Goal: Information Seeking & Learning: Learn about a topic

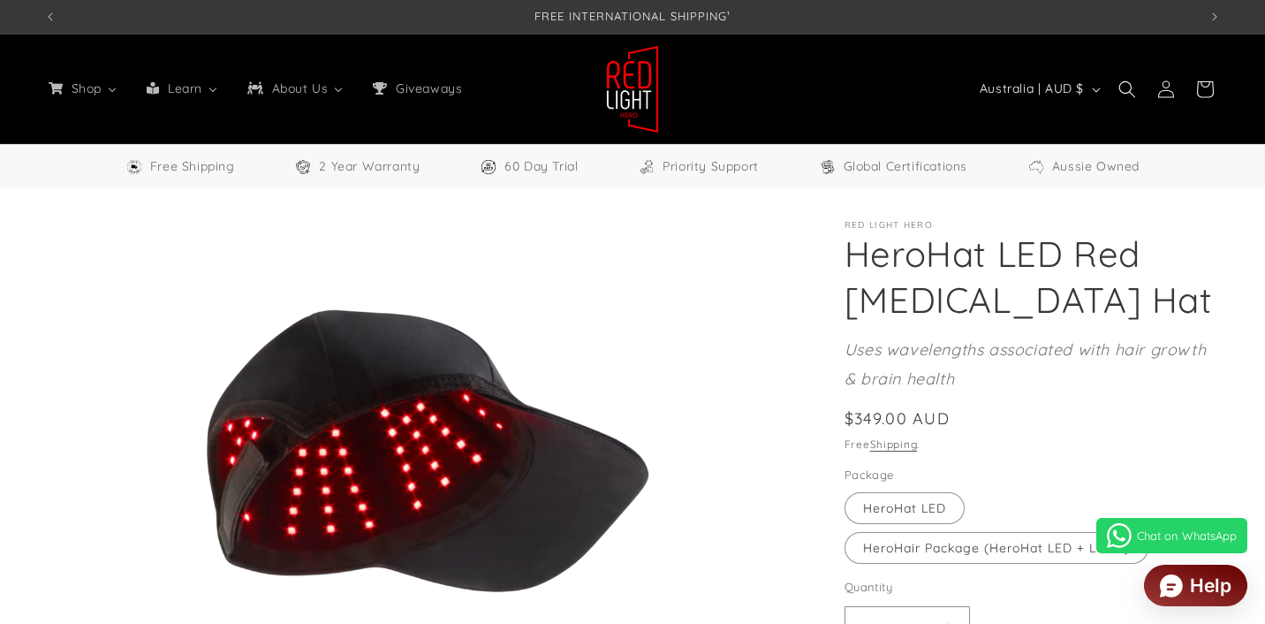
select select "**"
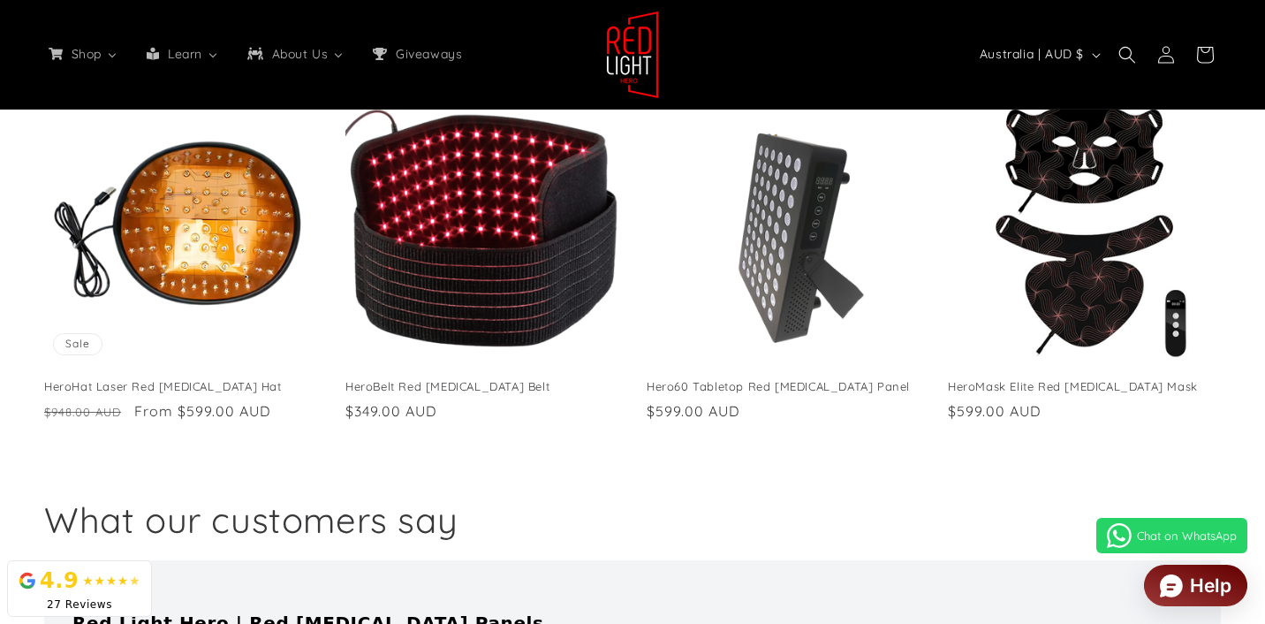
scroll to position [3270, 0]
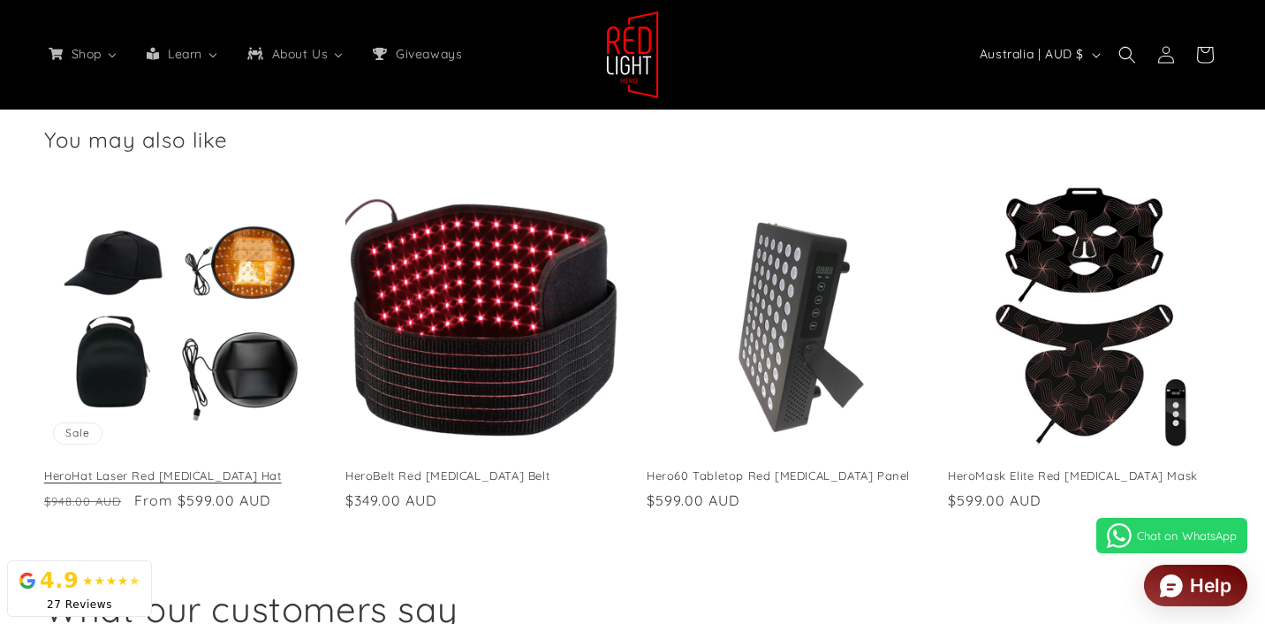
click at [239, 468] on link "HeroHat Laser Red Light Therapy Hat" at bounding box center [180, 475] width 273 height 15
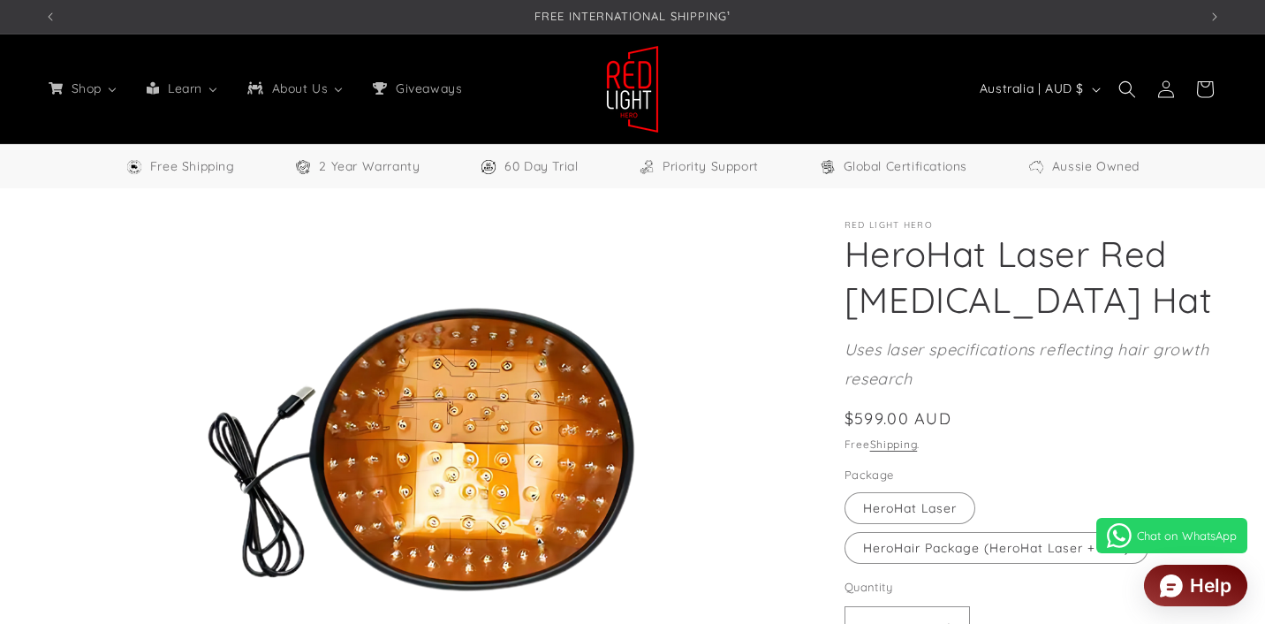
select select "**"
click at [1259, 55] on header "Shop All Products Shop our entire collection Panels & Stands 3 sizes available …" at bounding box center [632, 88] width 1265 height 109
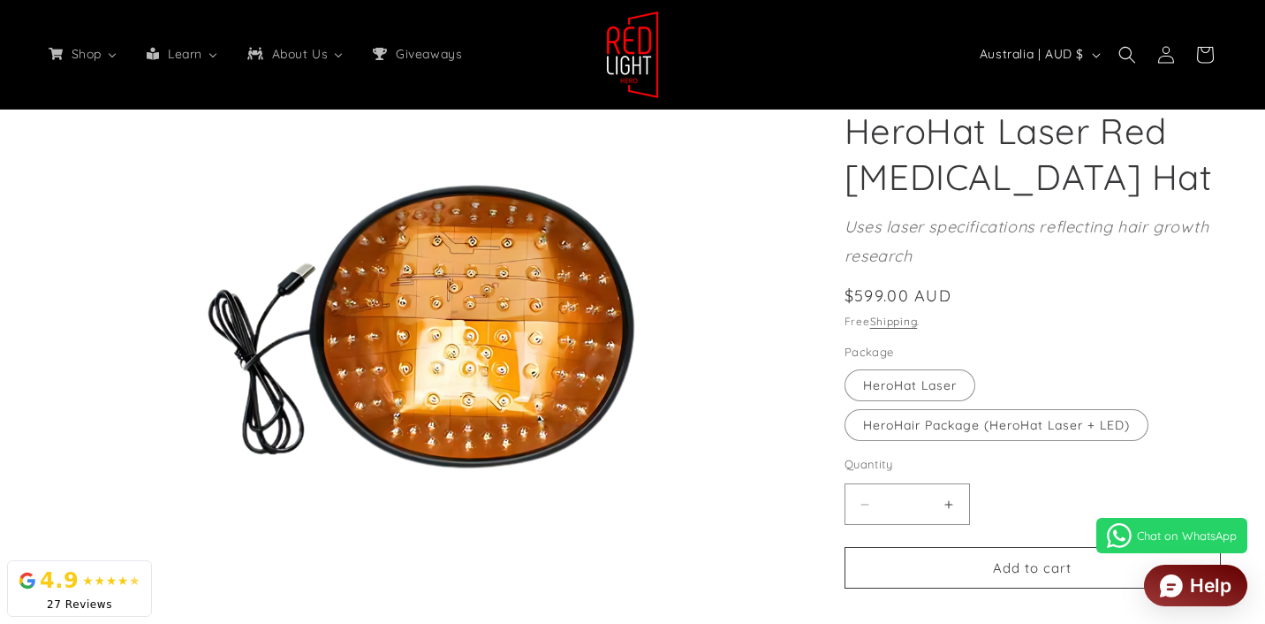
scroll to position [187, 0]
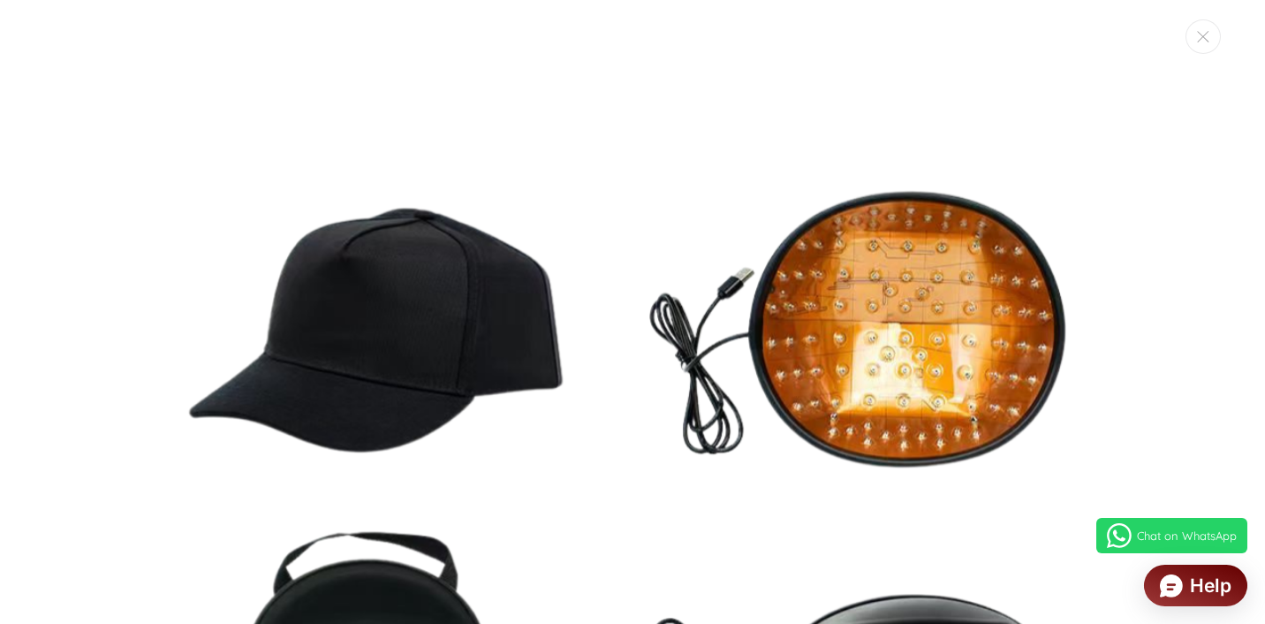
click at [929, 312] on img "Media gallery" at bounding box center [632, 535] width 1071 height 1071
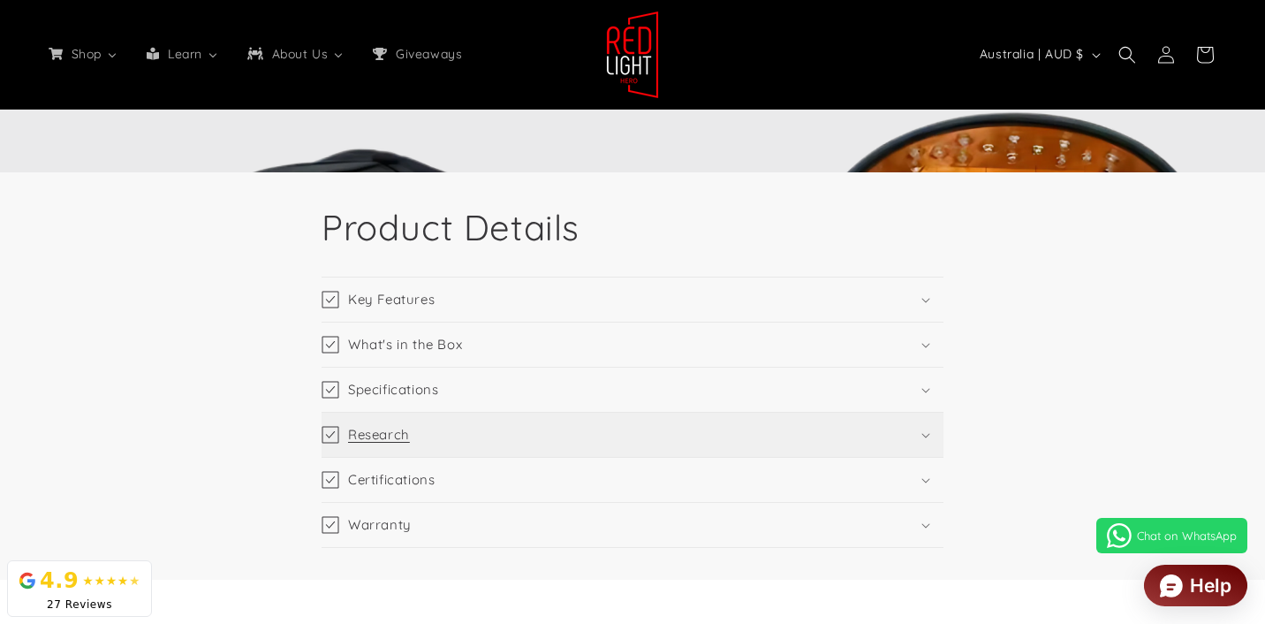
scroll to position [0, 3462]
click at [685, 436] on summary "Research" at bounding box center [633, 435] width 622 height 44
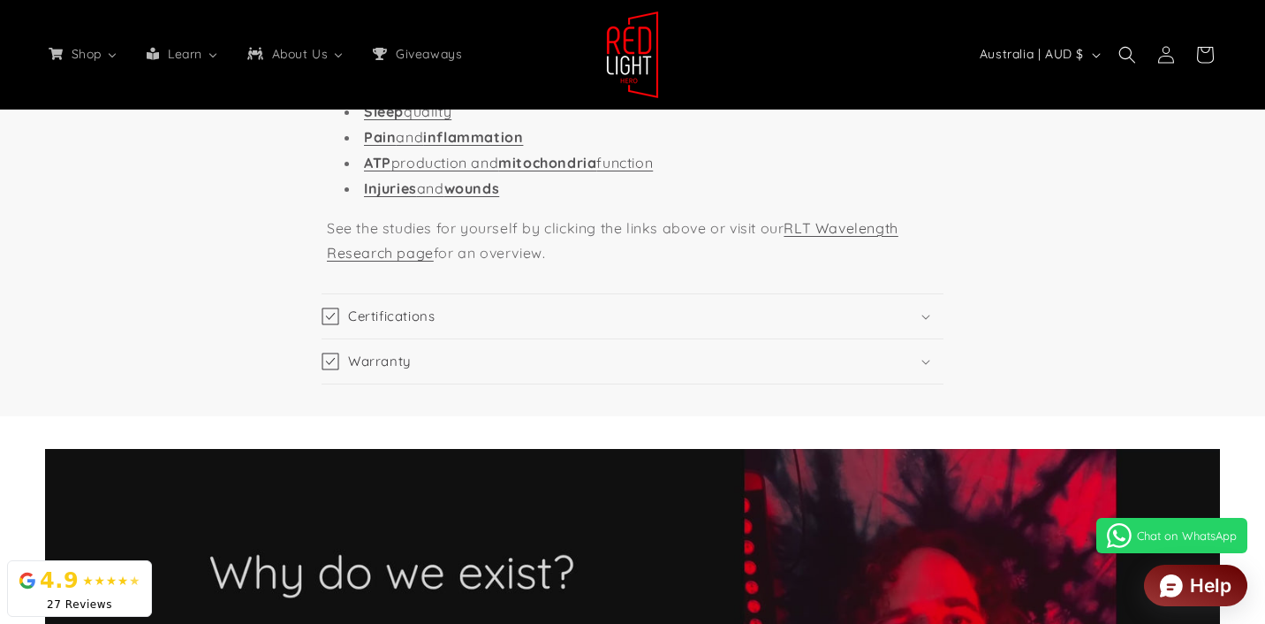
scroll to position [0, 0]
click at [896, 317] on summary "Certifications" at bounding box center [633, 316] width 622 height 44
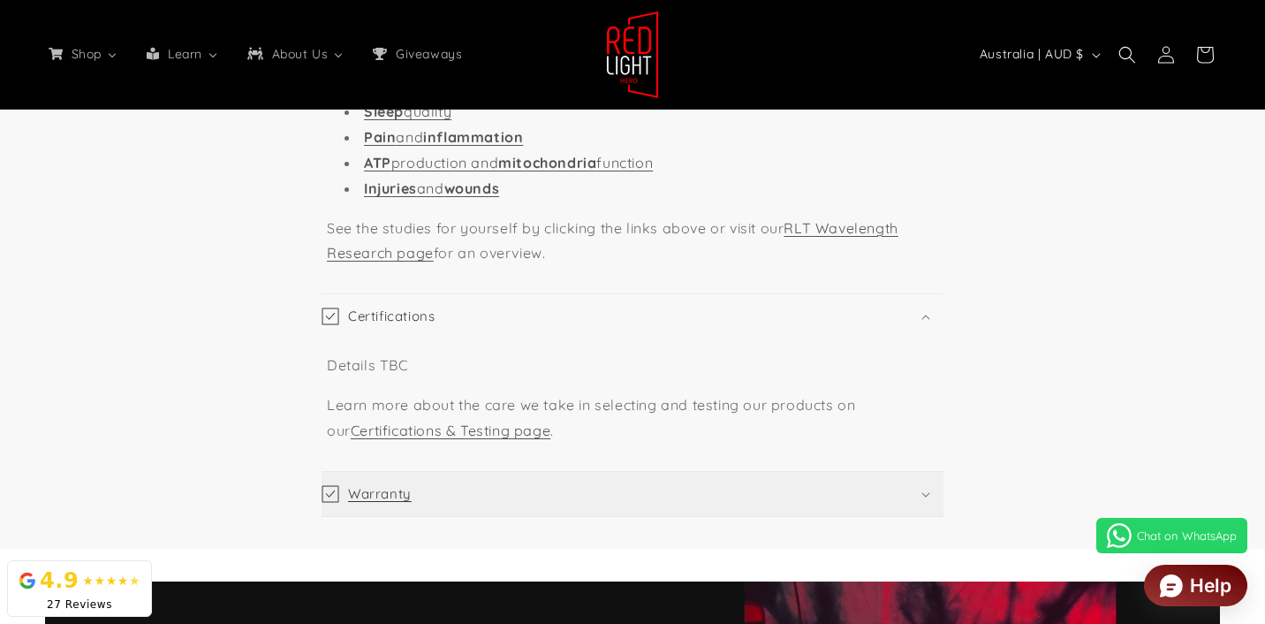
click at [757, 491] on summary "Warranty" at bounding box center [633, 494] width 622 height 44
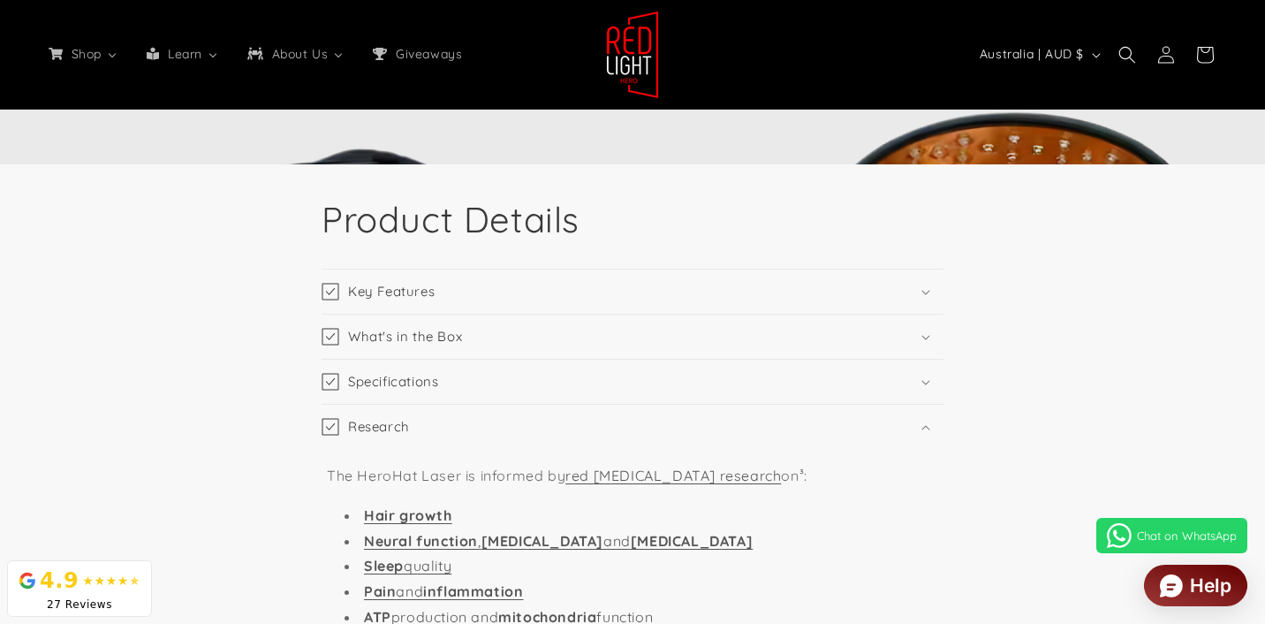
scroll to position [1657, 0]
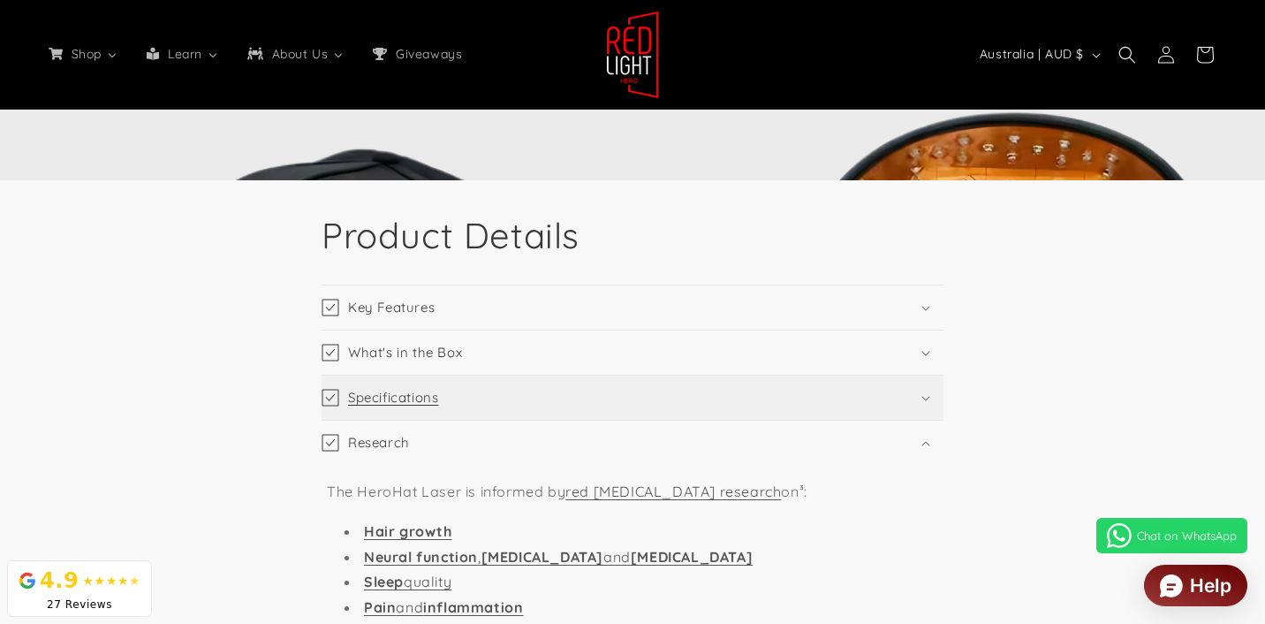
click at [670, 402] on summary "Specifications" at bounding box center [633, 398] width 622 height 44
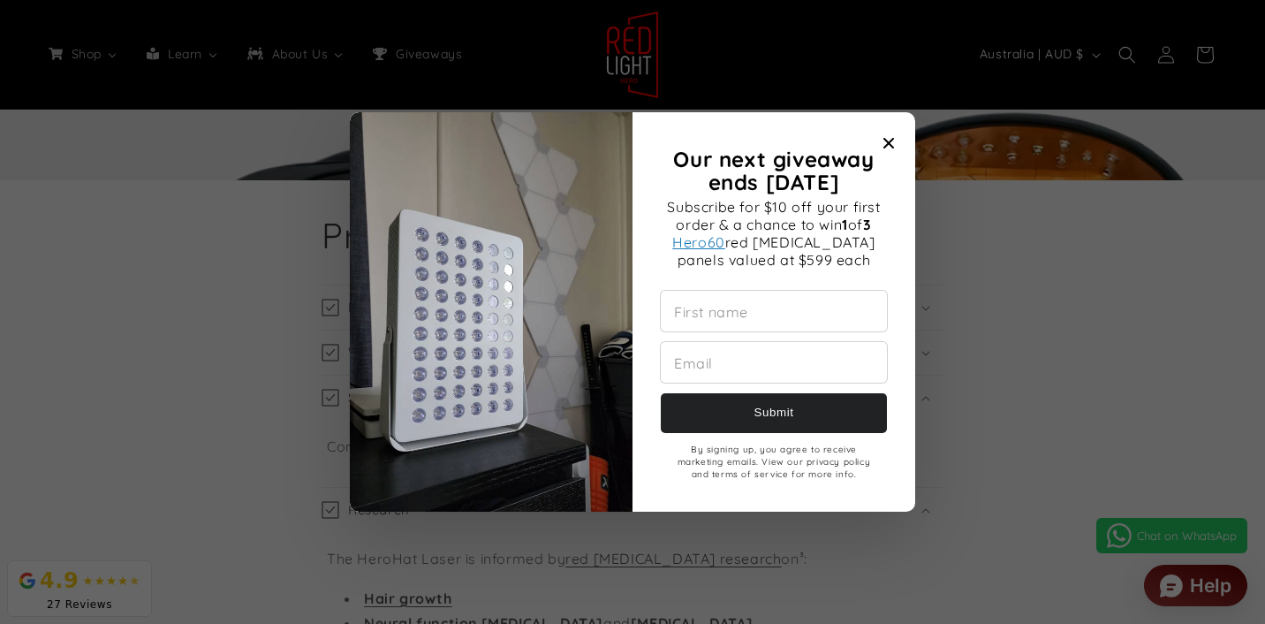
click at [889, 143] on icon "Close modal" at bounding box center [889, 143] width 11 height 11
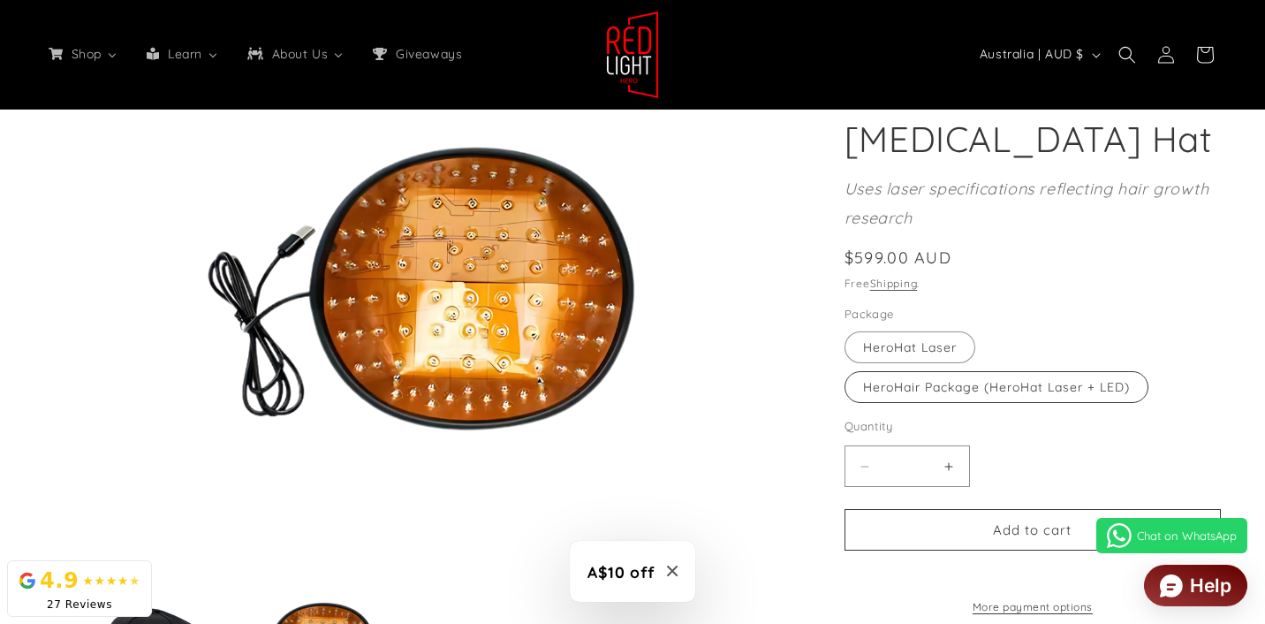
scroll to position [0, 3462]
click at [1005, 388] on label "HeroHair Package (HeroHat Laser + LED) Variant sold out or unavailable" at bounding box center [997, 387] width 304 height 32
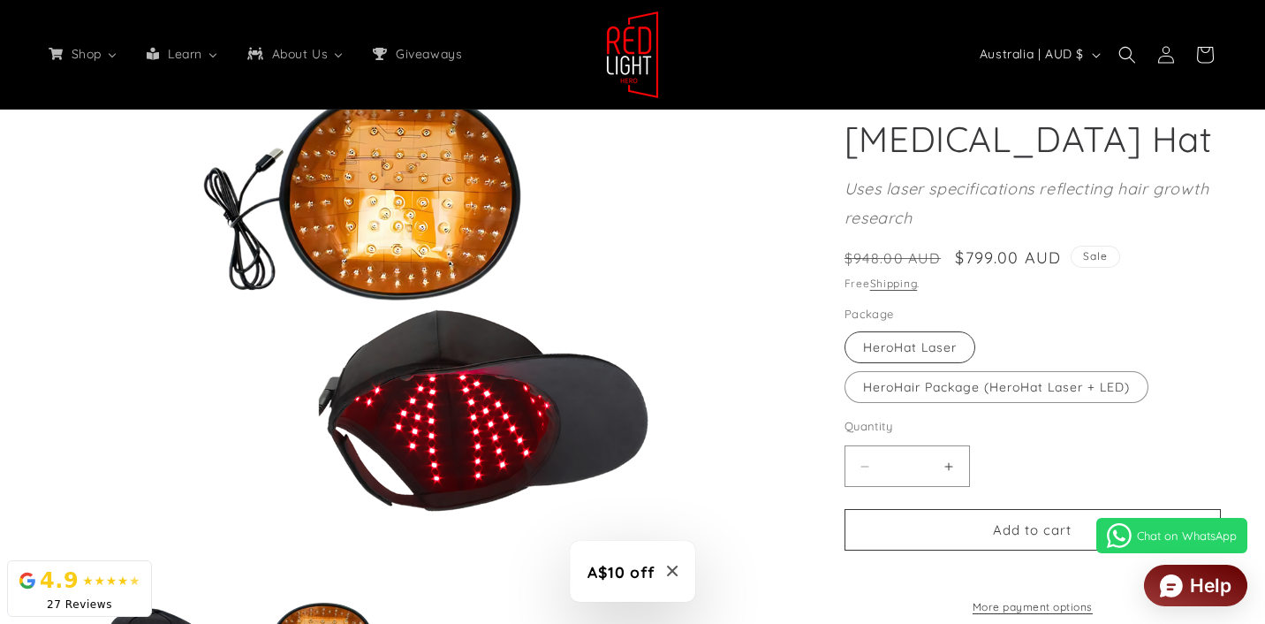
click at [914, 344] on label "HeroHat Laser Variant sold out or unavailable" at bounding box center [910, 347] width 131 height 32
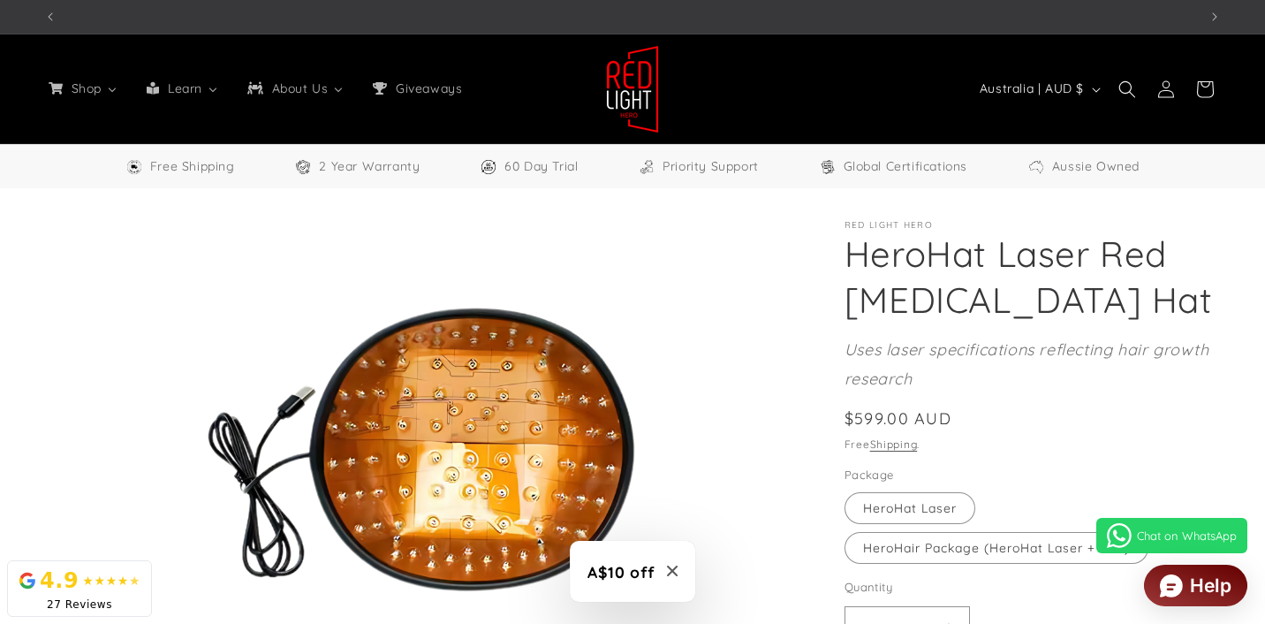
scroll to position [0, 3462]
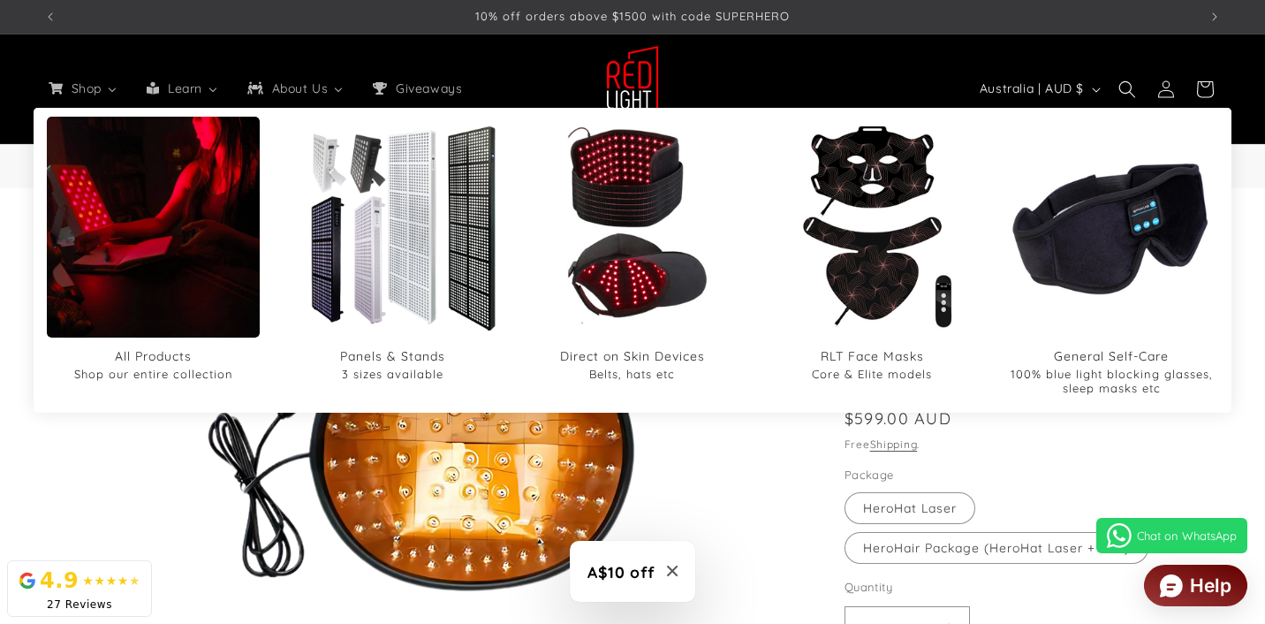
click at [129, 276] on img "All Products" at bounding box center [153, 226] width 255 height 307
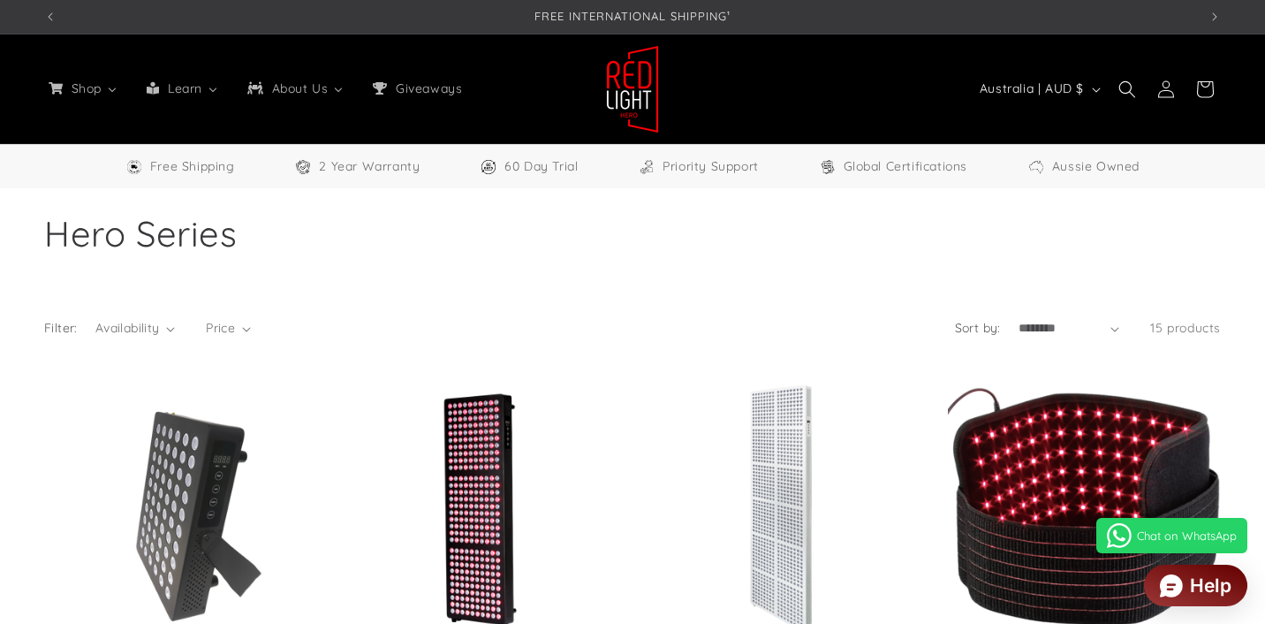
select select "**"
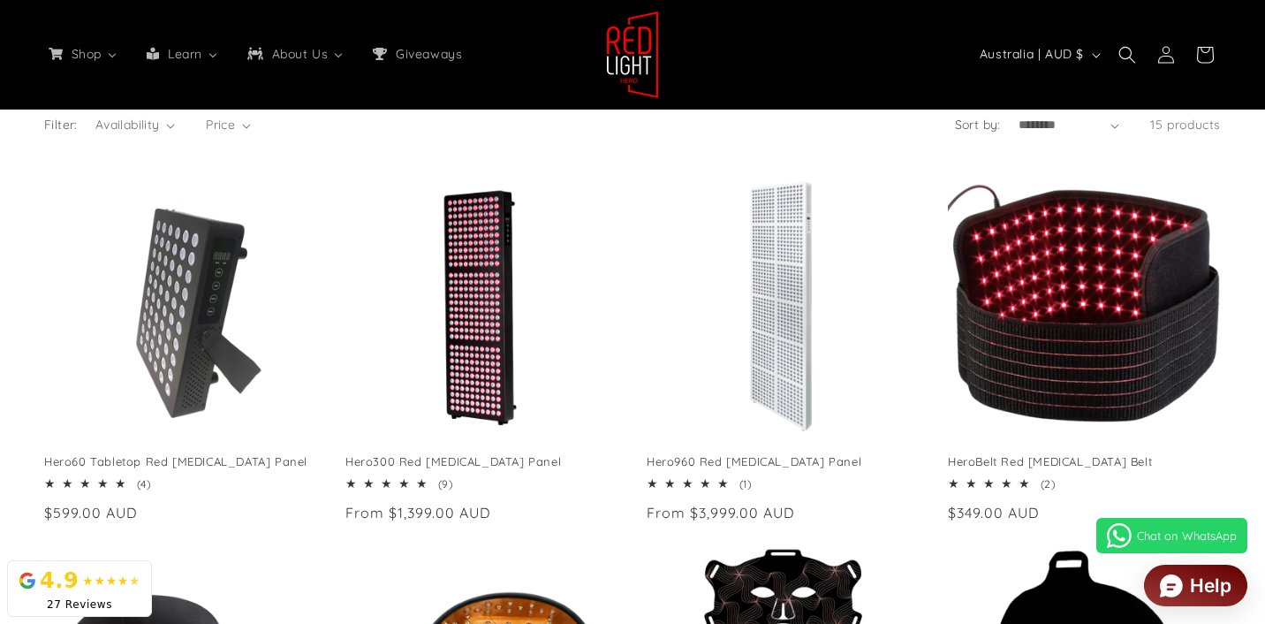
scroll to position [0, 1154]
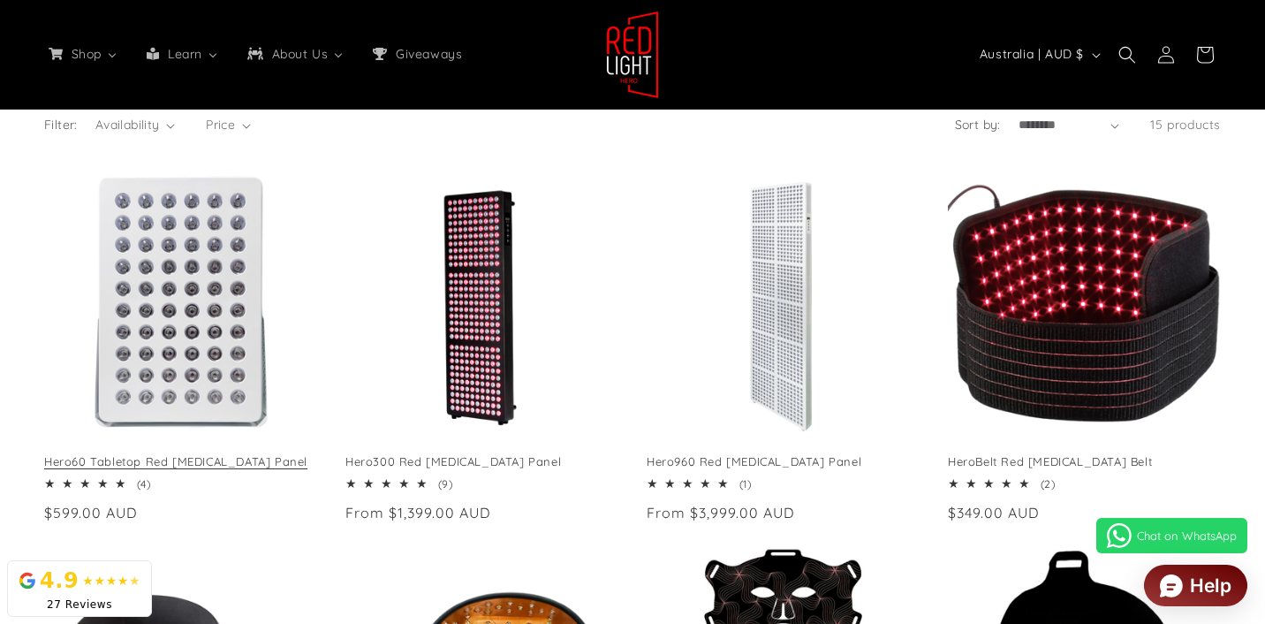
click at [155, 454] on link "Hero60 Tabletop Red [MEDICAL_DATA] Panel" at bounding box center [180, 461] width 273 height 15
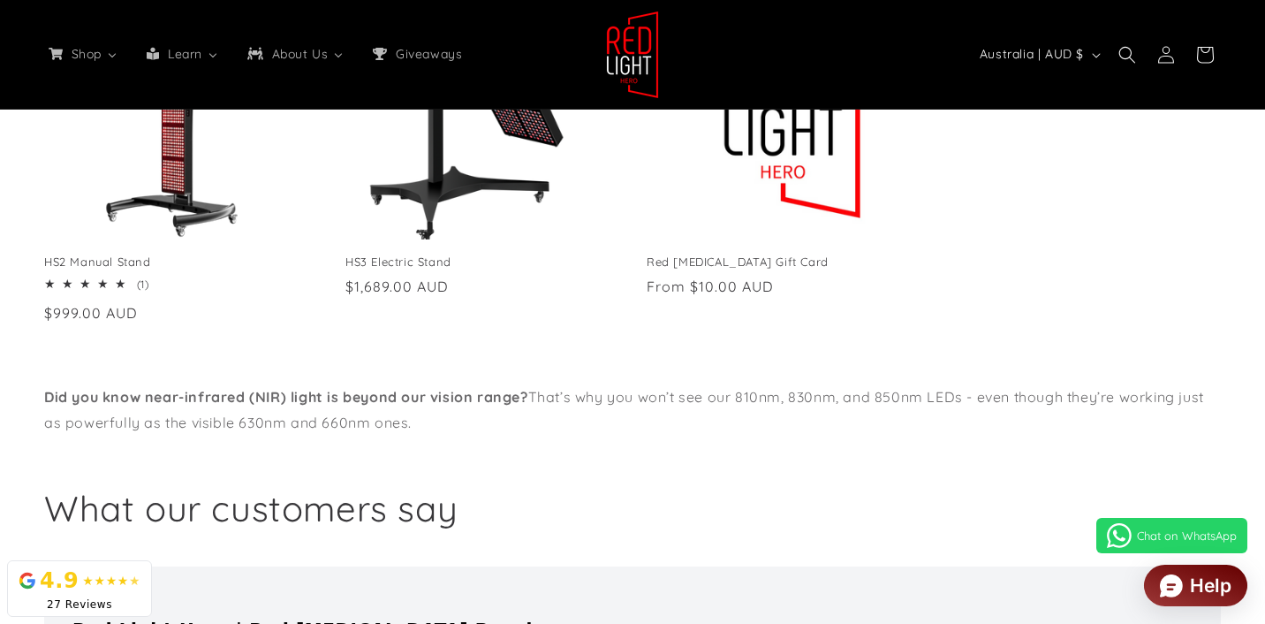
scroll to position [0, 0]
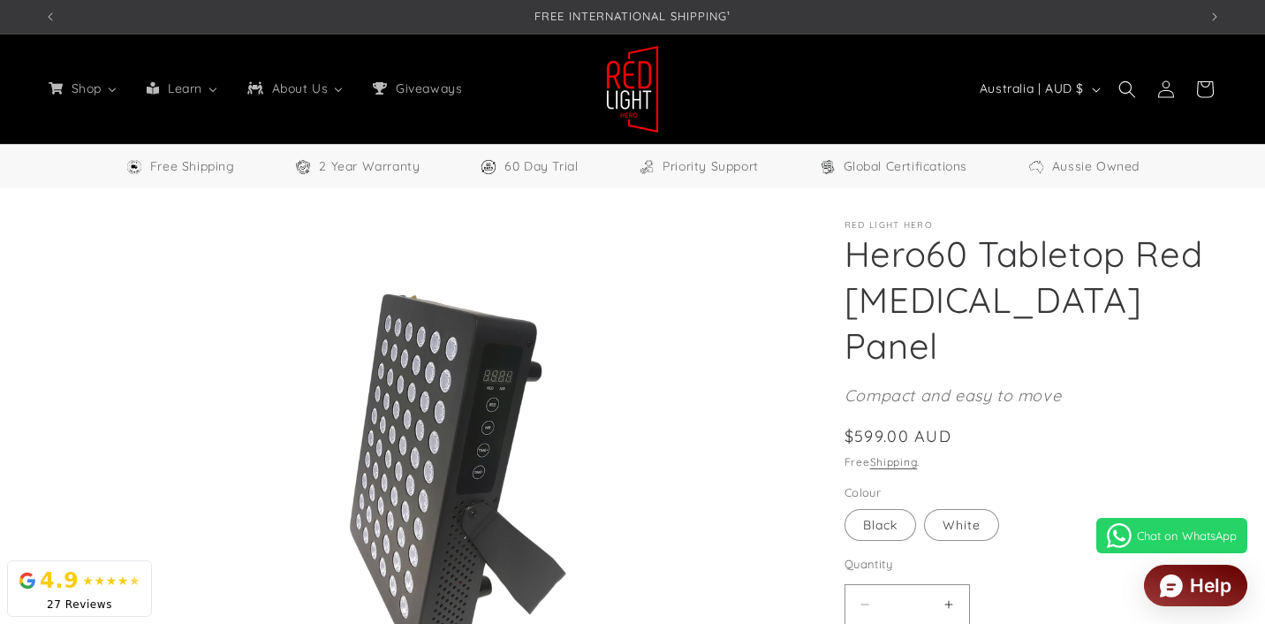
select select "**"
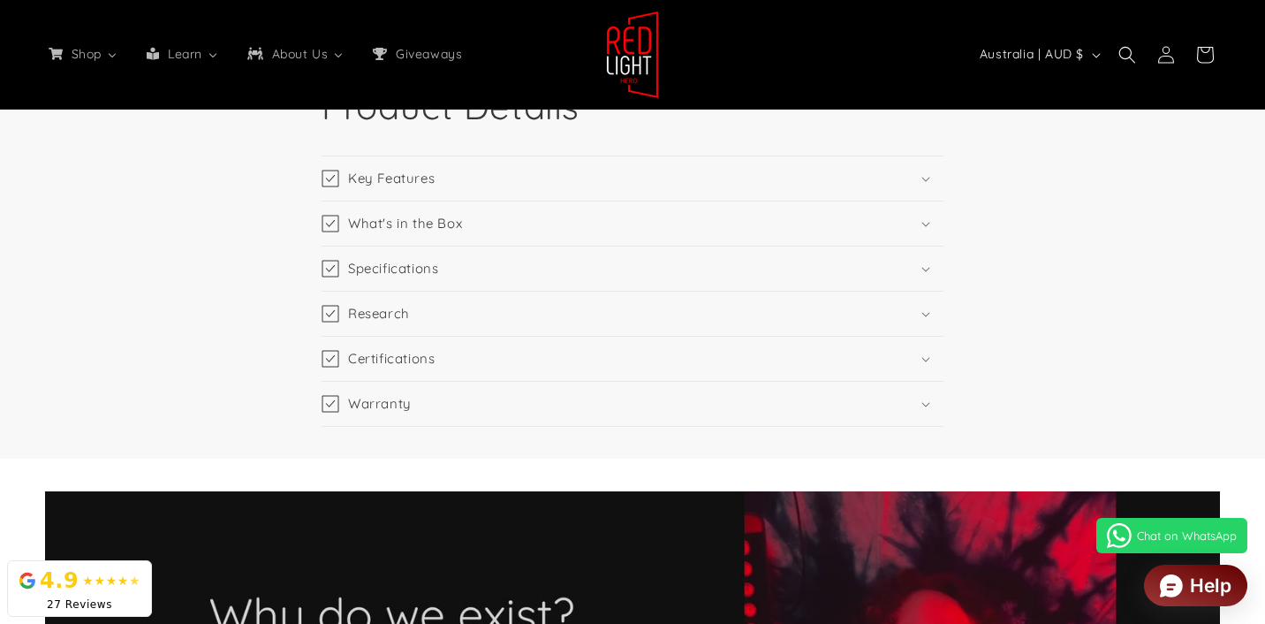
scroll to position [2759, 0]
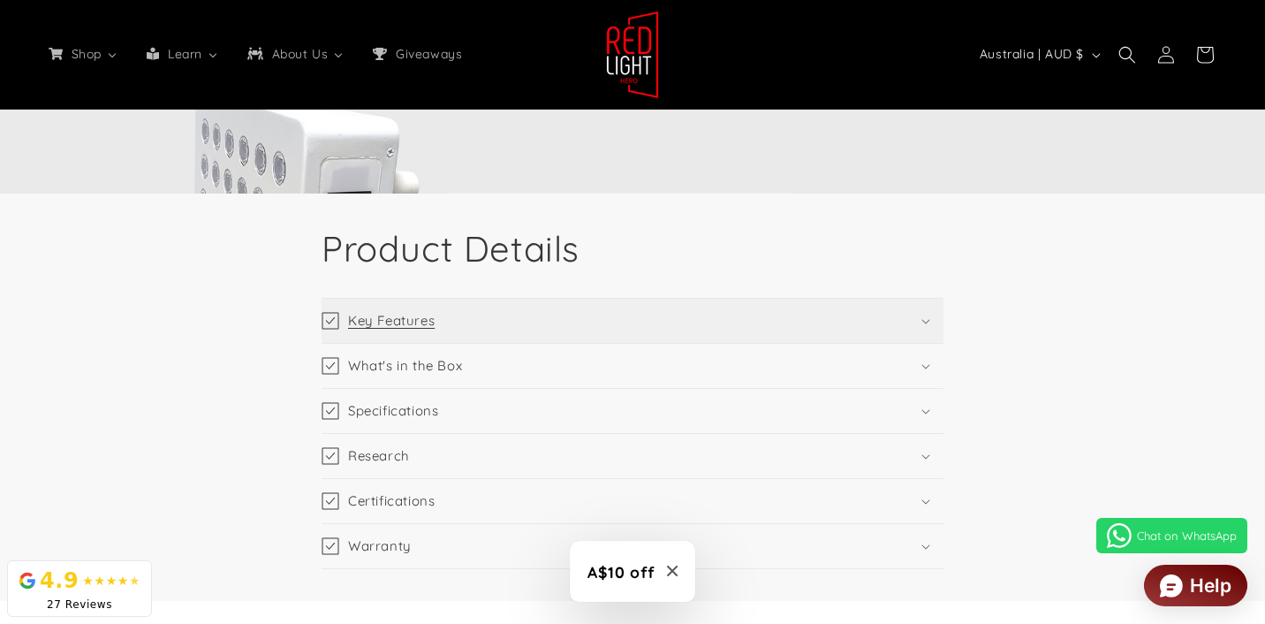
click at [849, 300] on summary "Key Features" at bounding box center [633, 321] width 622 height 44
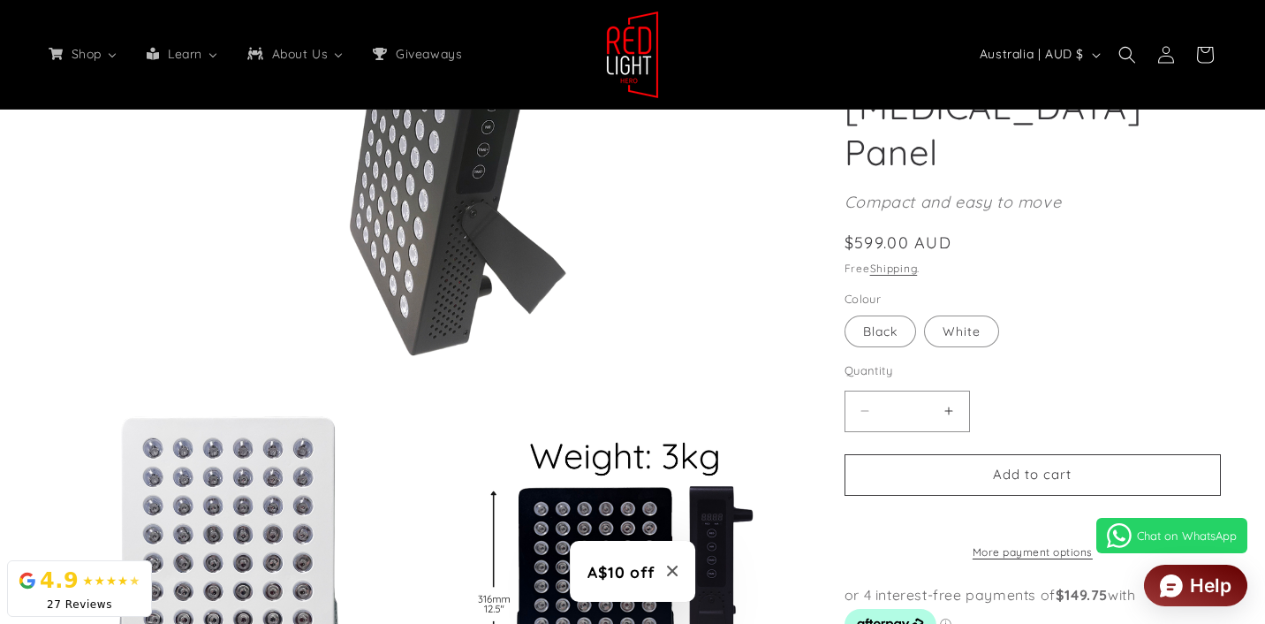
scroll to position [0, 0]
